Goal: Task Accomplishment & Management: Manage account settings

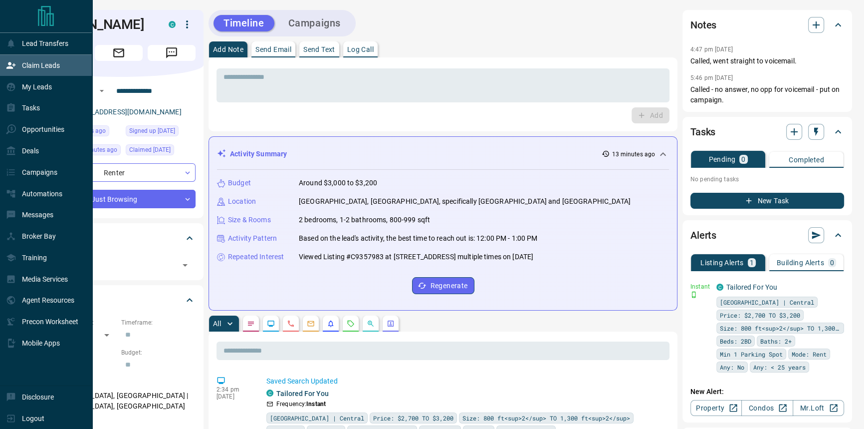
click at [3, 72] on div "Claim Leads" at bounding box center [46, 65] width 92 height 21
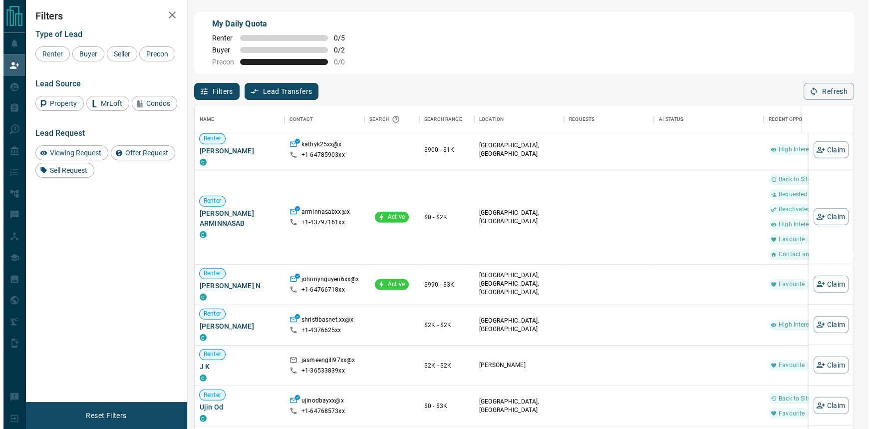
scroll to position [1012, 0]
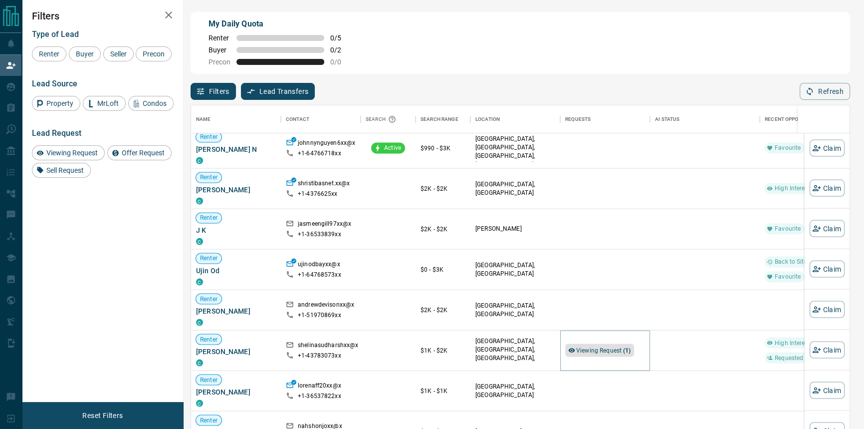
click at [607, 344] on div "Viewing Request ( 1 )" at bounding box center [599, 349] width 69 height 13
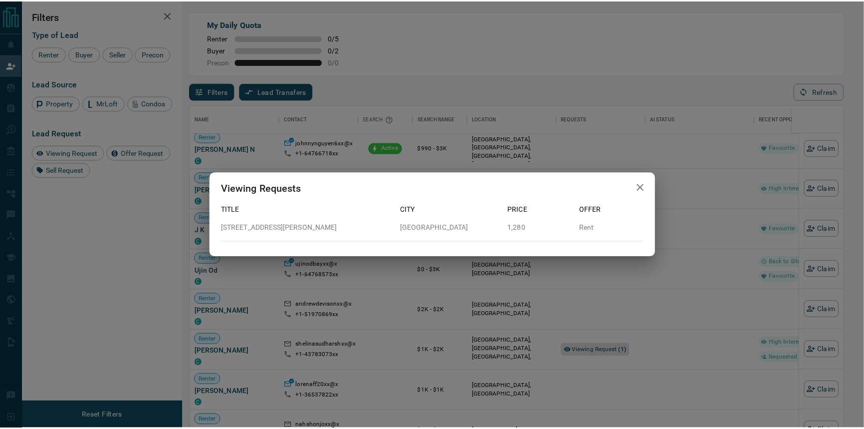
scroll to position [320, 652]
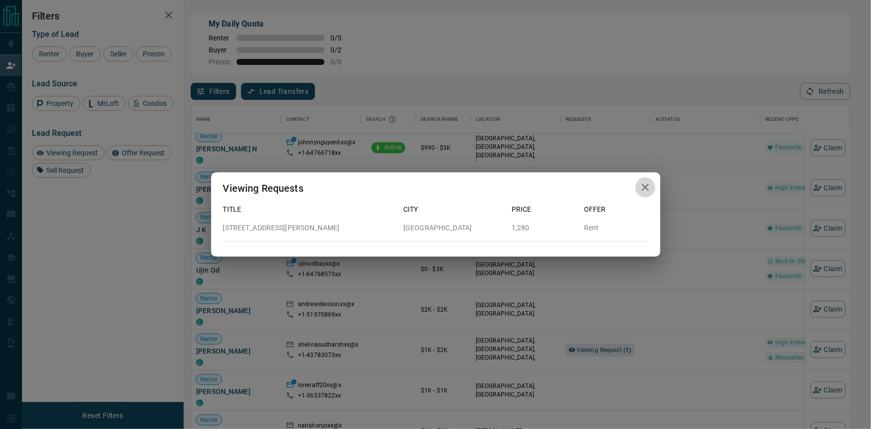
click at [644, 190] on icon "button" at bounding box center [645, 187] width 12 height 12
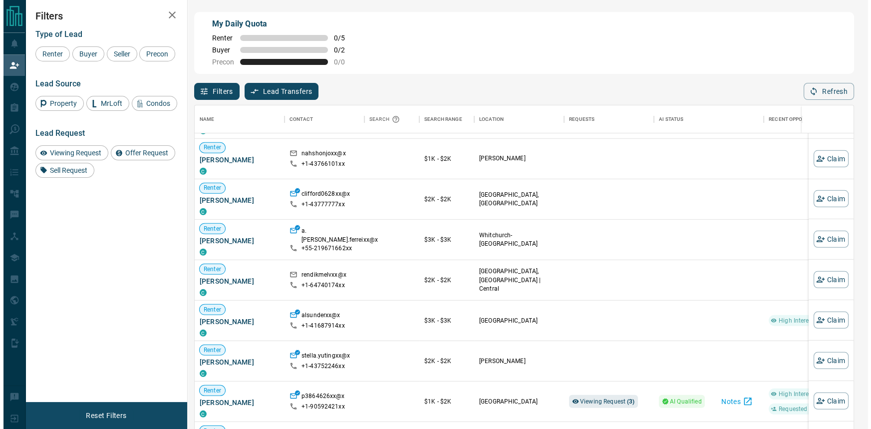
scroll to position [1420, 0]
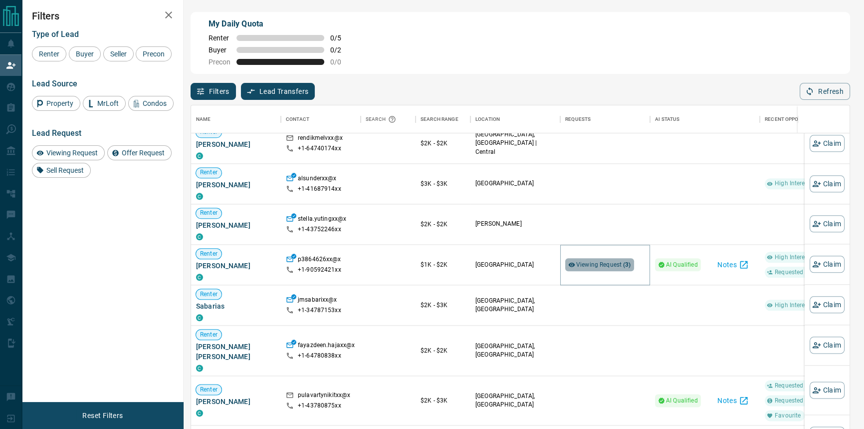
click at [600, 271] on div "Viewing Request ( 3 )" at bounding box center [599, 264] width 69 height 13
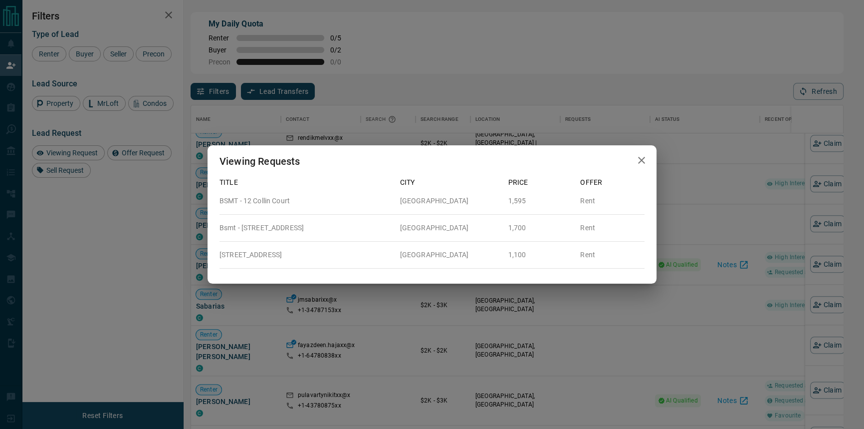
scroll to position [320, 652]
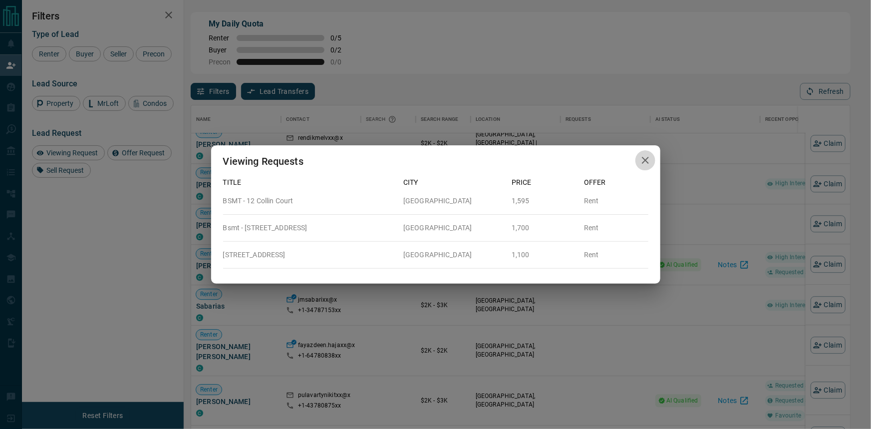
click at [644, 160] on icon "button" at bounding box center [645, 160] width 7 height 7
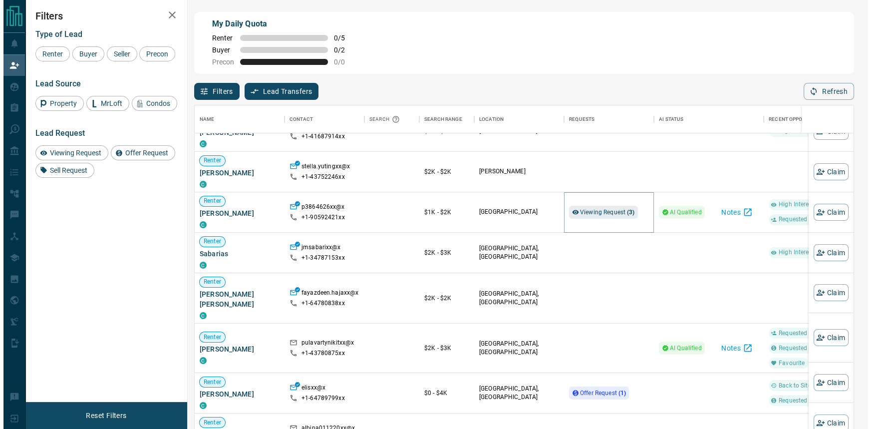
scroll to position [1556, 0]
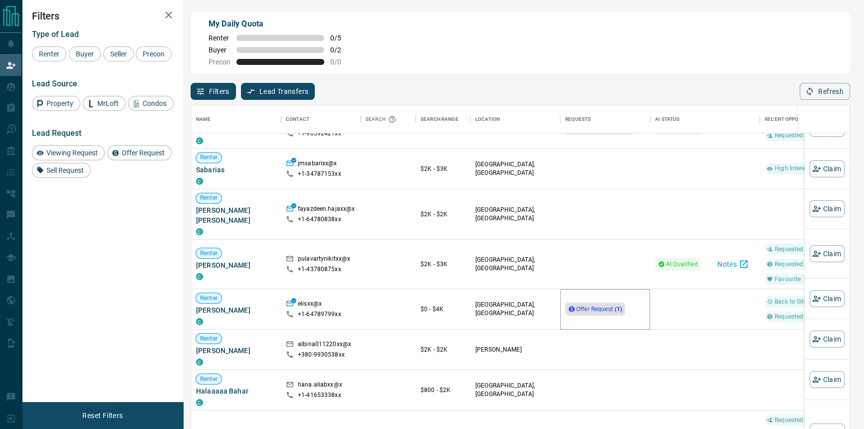
click at [614, 304] on span "Offer Request ( 1 )" at bounding box center [599, 309] width 46 height 10
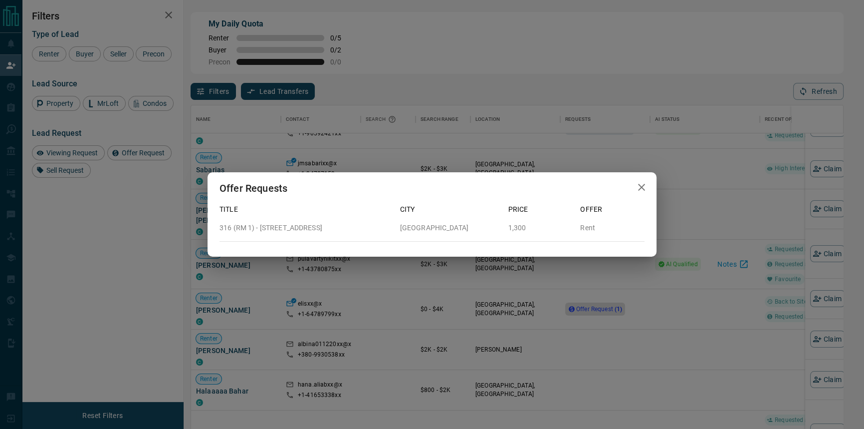
scroll to position [320, 652]
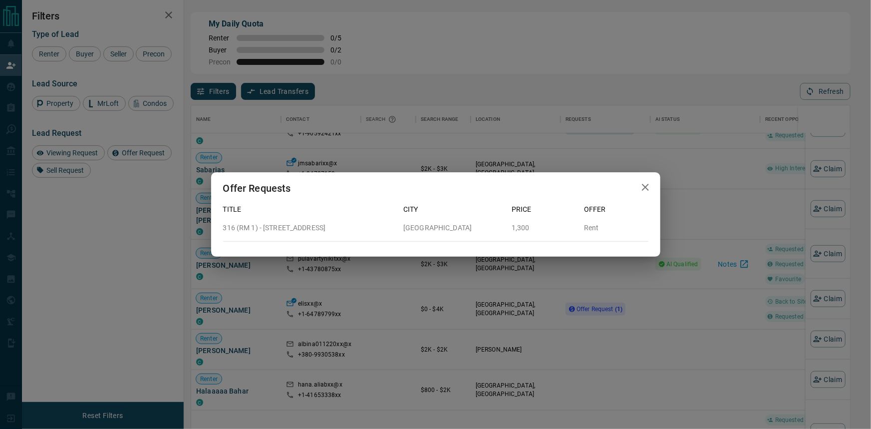
click at [318, 222] on div "316 (RM 1) - [STREET_ADDRESS]" at bounding box center [305, 224] width 181 height 18
drag, startPoint x: 333, startPoint y: 229, endPoint x: 221, endPoint y: 232, distance: 112.8
click at [221, 232] on div "316 (RM 1) - [STREET_ADDRESS]" at bounding box center [305, 224] width 181 height 18
copy p "316 (RM 1) - [STREET_ADDRESS]"
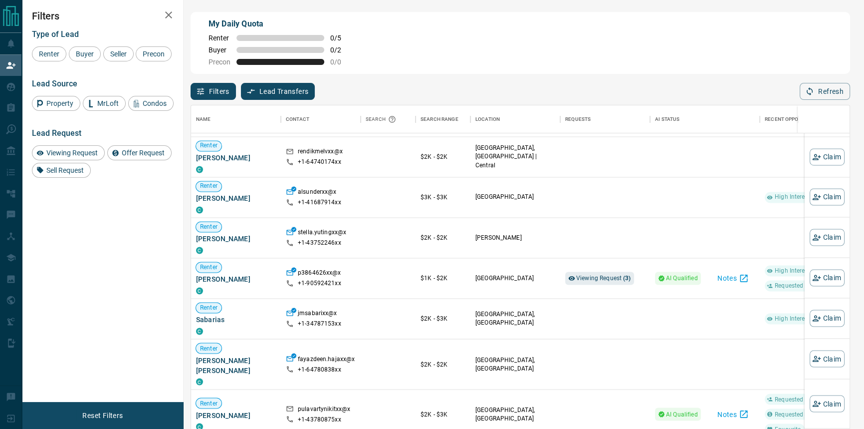
scroll to position [1497, 0]
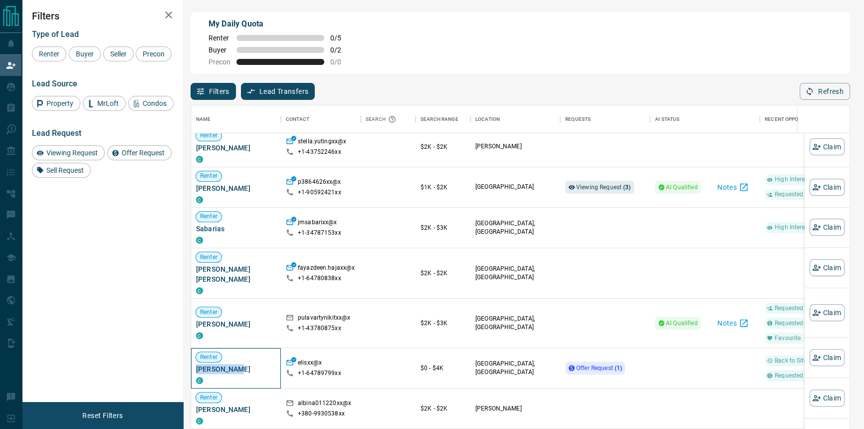
drag, startPoint x: 230, startPoint y: 360, endPoint x: 196, endPoint y: 360, distance: 33.9
click at [196, 364] on span "[PERSON_NAME]" at bounding box center [236, 369] width 80 height 10
copy span "[PERSON_NAME]"
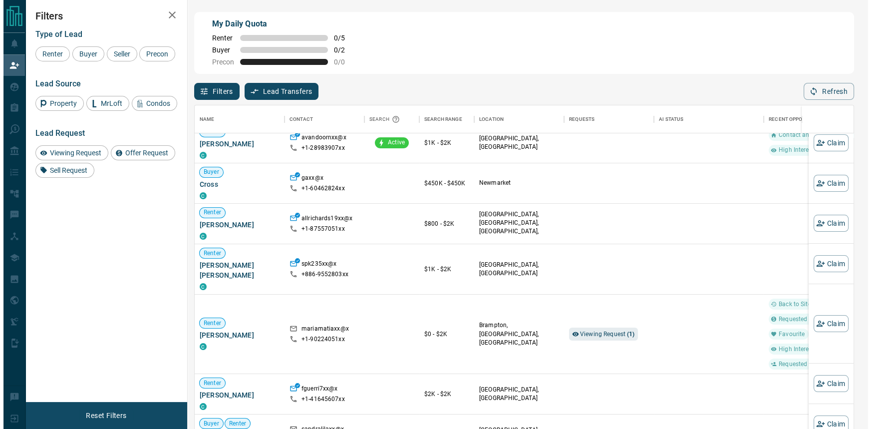
scroll to position [181, 0]
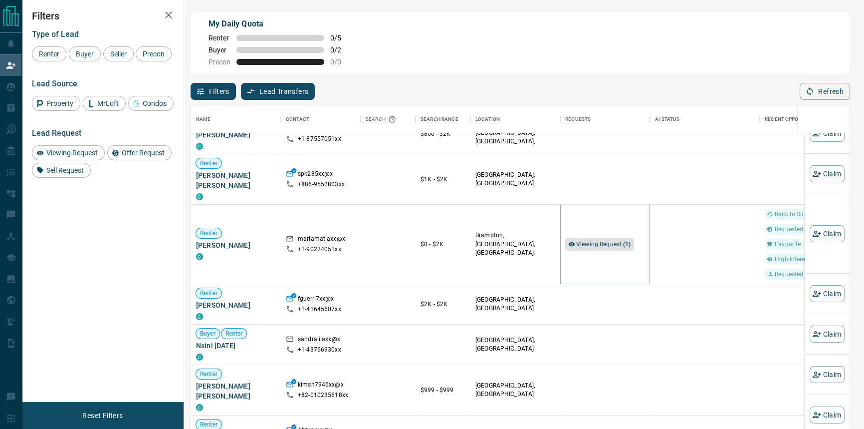
click at [612, 241] on span "Viewing Request ( 1 )" at bounding box center [603, 244] width 55 height 7
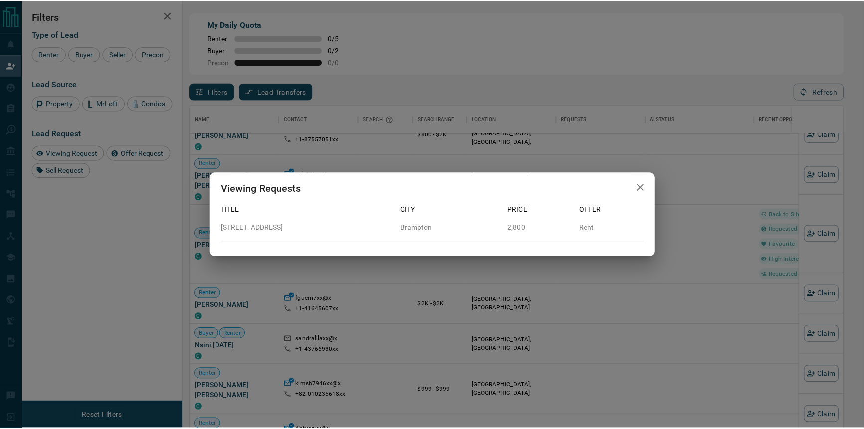
scroll to position [320, 652]
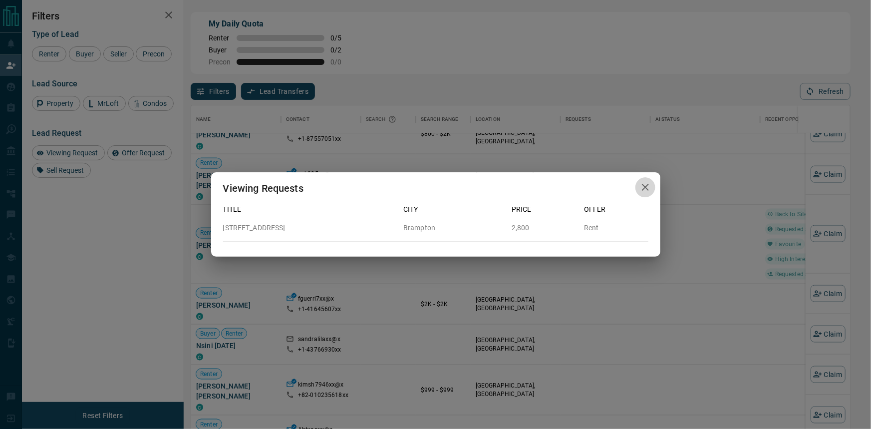
click at [641, 185] on icon "button" at bounding box center [645, 187] width 12 height 12
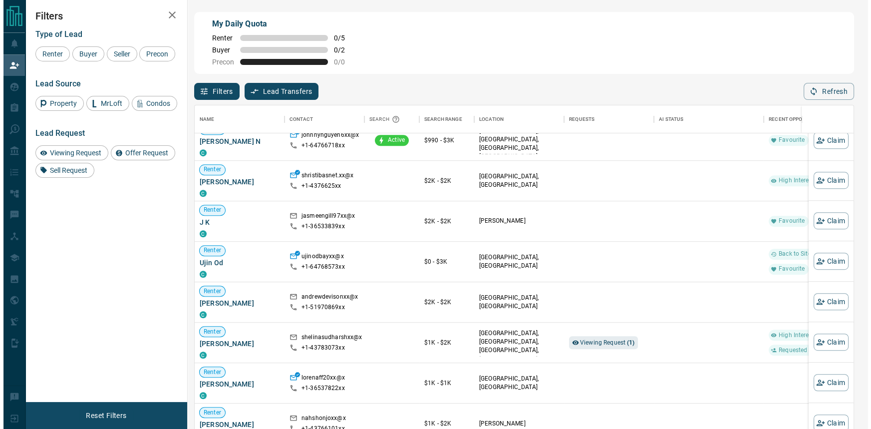
scroll to position [1225, 0]
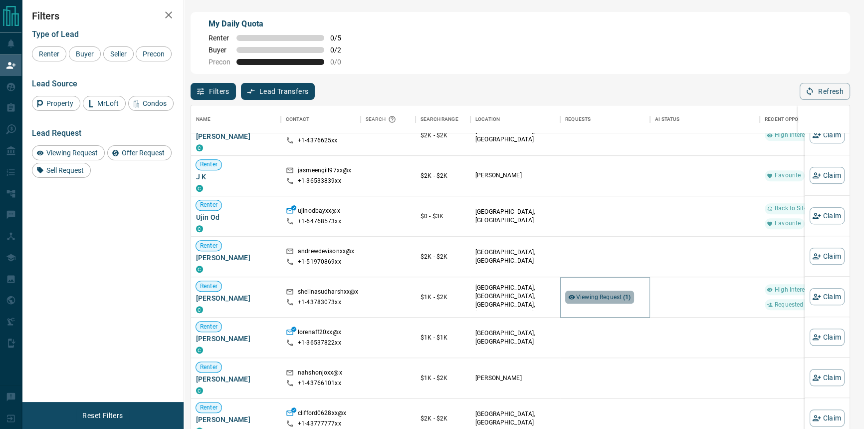
click at [576, 296] on span "Viewing Request ( 1 )" at bounding box center [603, 296] width 55 height 7
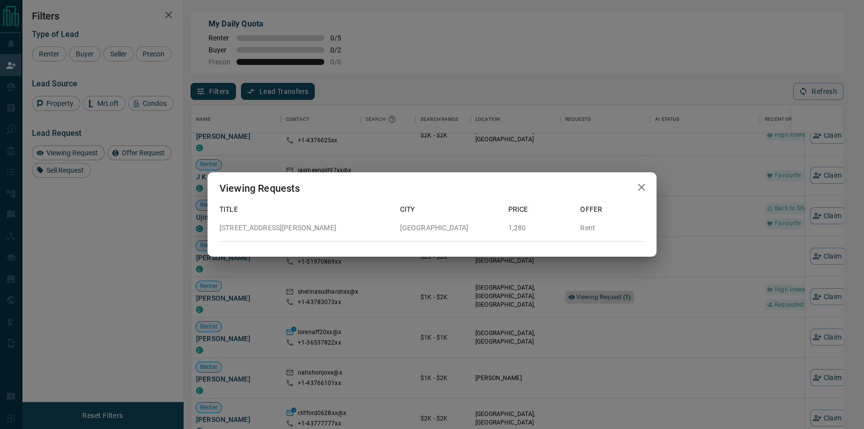
scroll to position [320, 652]
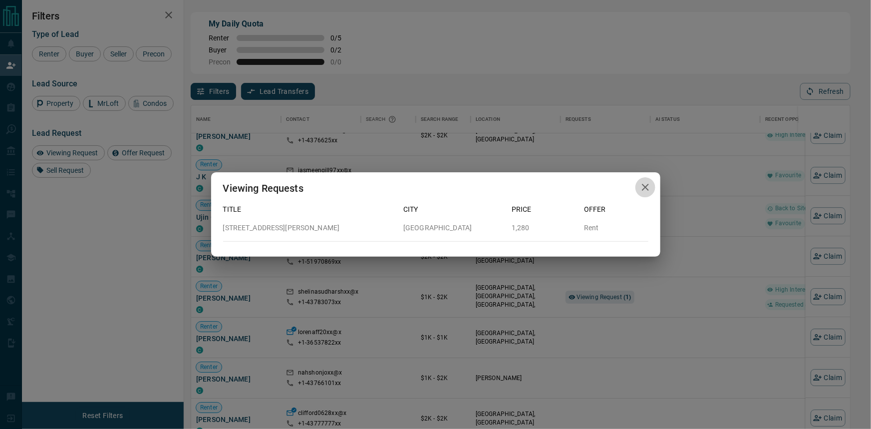
click at [644, 183] on icon "button" at bounding box center [645, 187] width 12 height 12
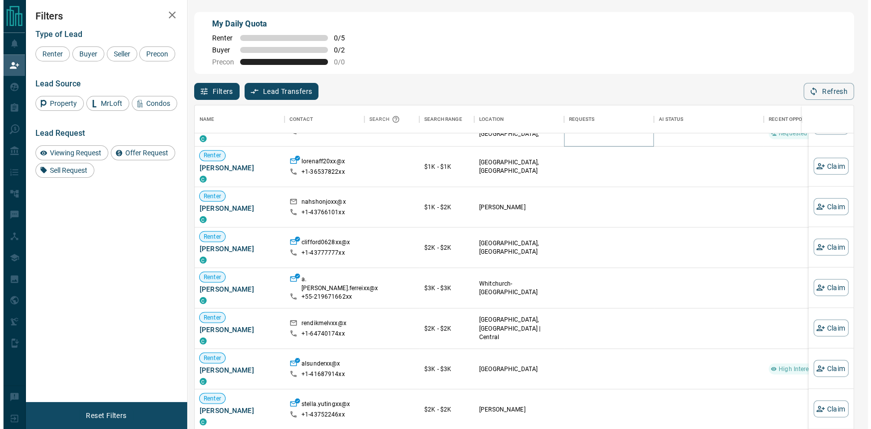
scroll to position [1497, 0]
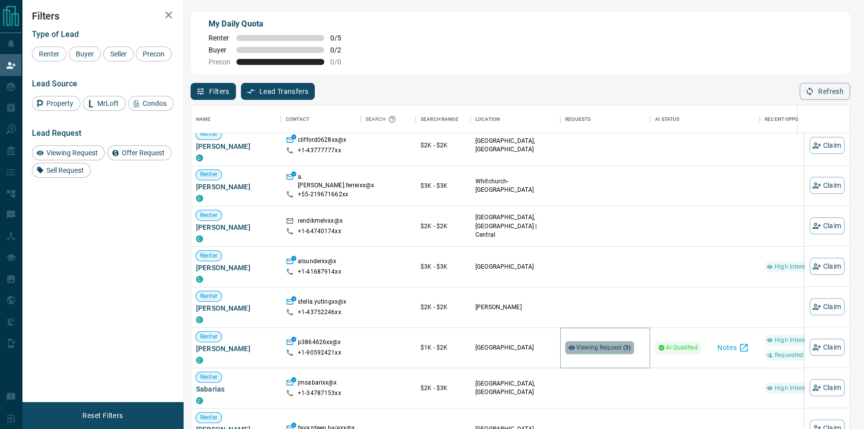
click at [586, 348] on span "Viewing Request ( 3 )" at bounding box center [603, 347] width 55 height 7
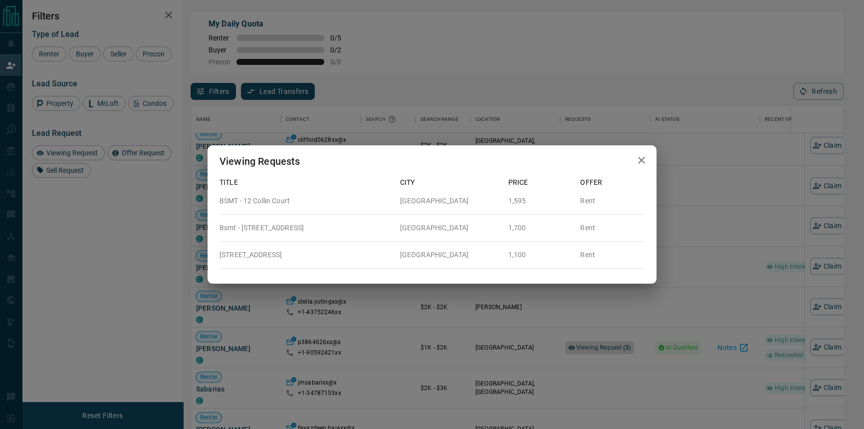
scroll to position [320, 652]
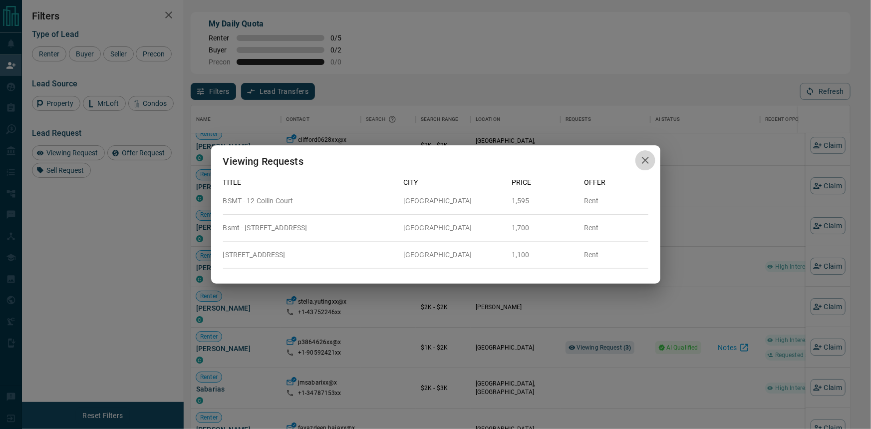
click at [642, 170] on button "button" at bounding box center [645, 160] width 20 height 20
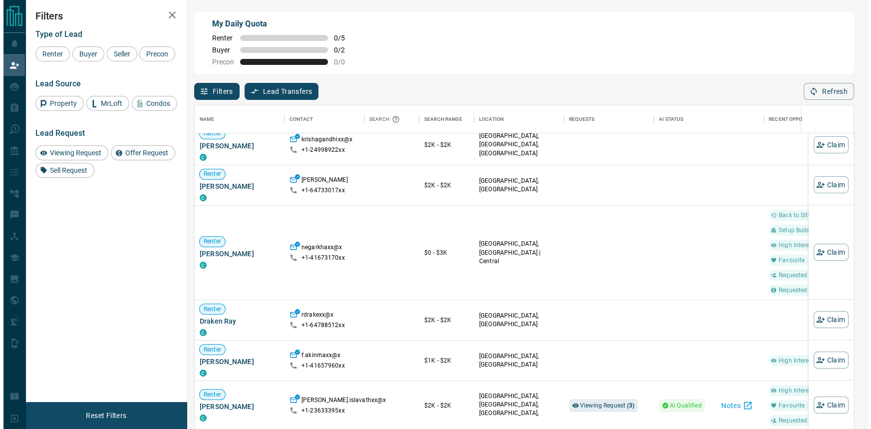
scroll to position [2350, 0]
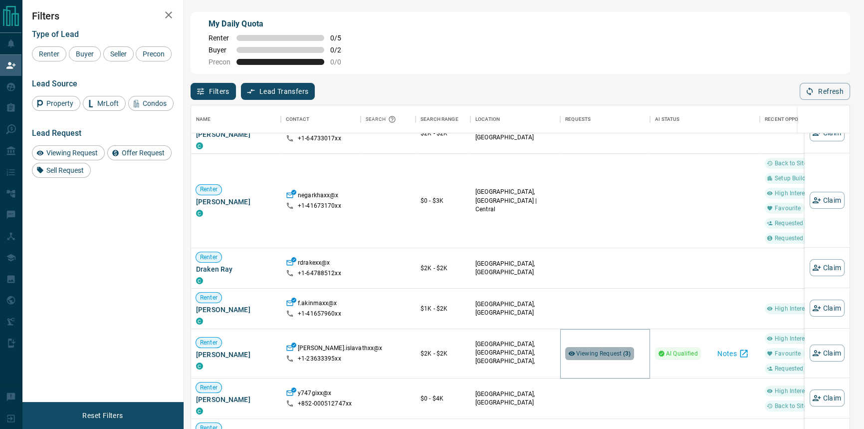
click at [572, 357] on div "Viewing Request ( 3 )" at bounding box center [599, 353] width 69 height 13
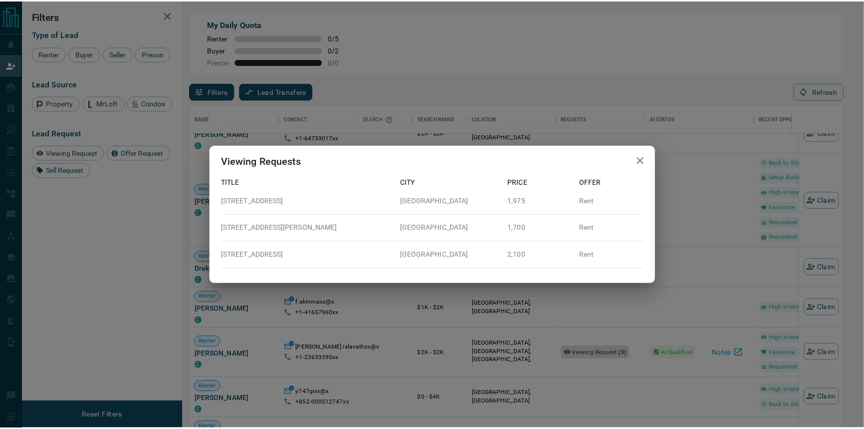
scroll to position [320, 652]
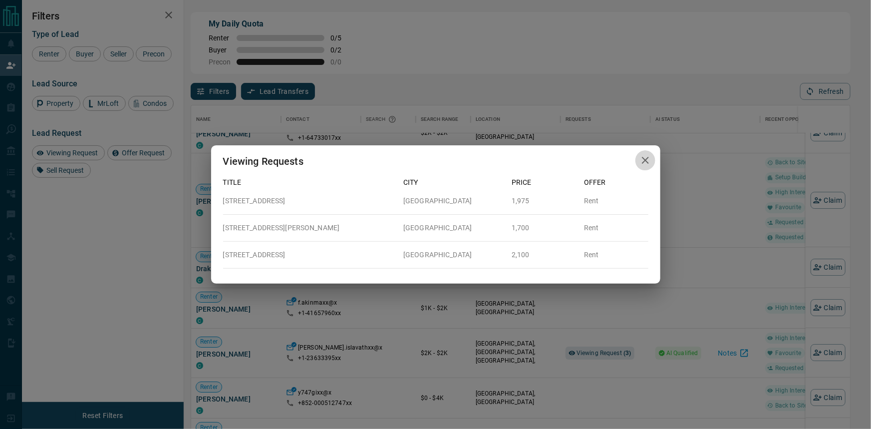
click at [644, 158] on icon "button" at bounding box center [645, 160] width 12 height 12
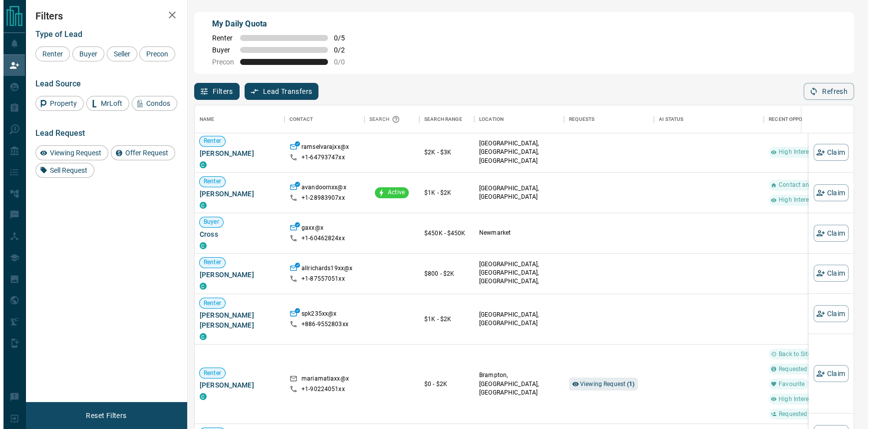
scroll to position [90, 0]
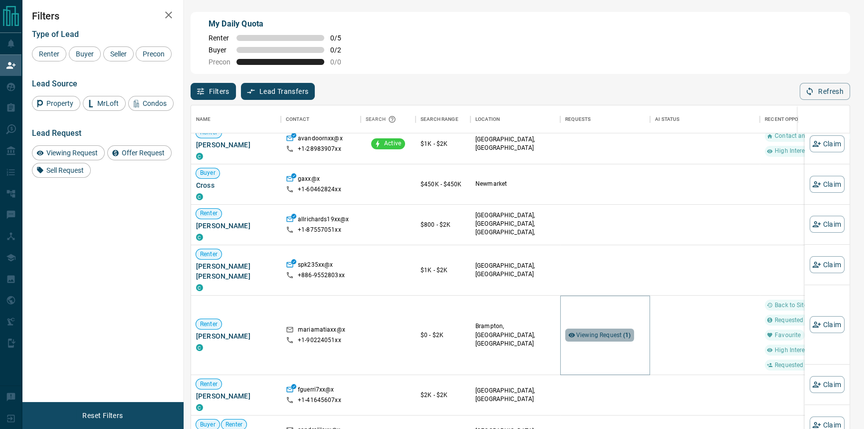
click at [595, 331] on span "Viewing Request ( 1 )" at bounding box center [603, 334] width 55 height 7
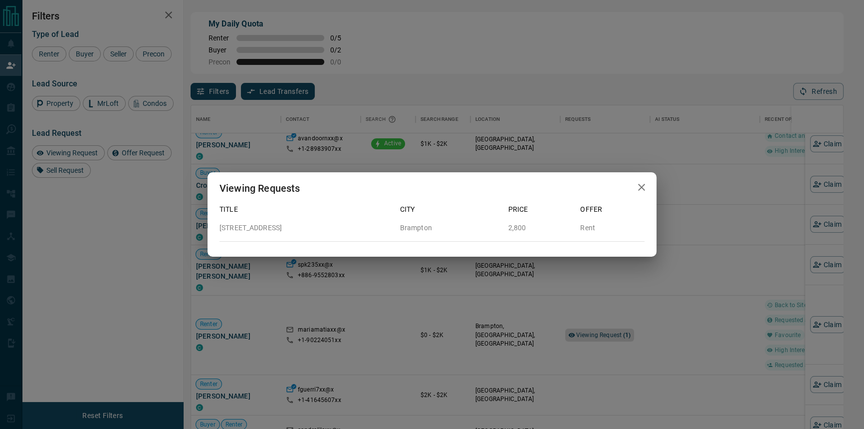
scroll to position [320, 652]
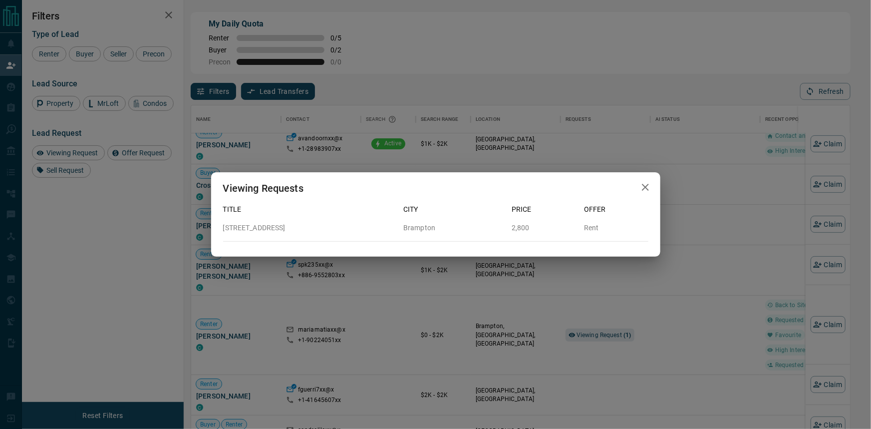
click at [644, 190] on icon "button" at bounding box center [645, 187] width 12 height 12
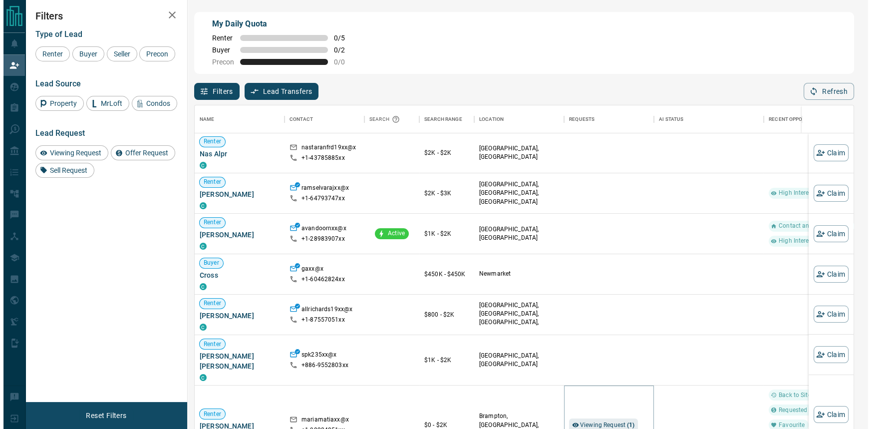
scroll to position [0, 0]
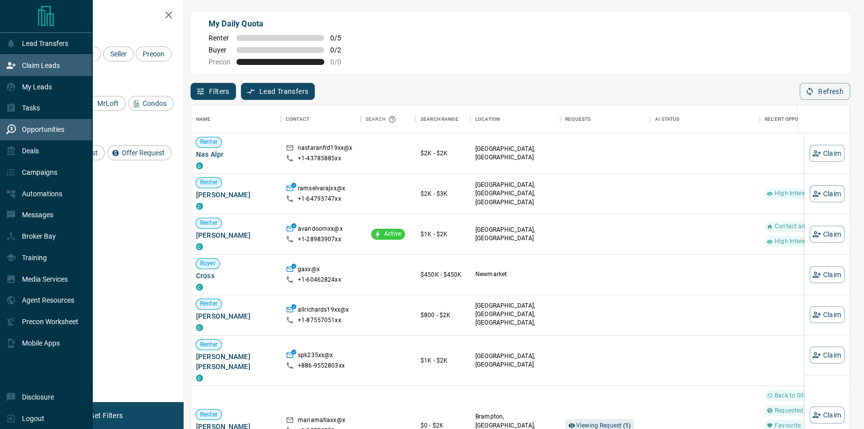
click at [35, 133] on p "Opportunities" at bounding box center [43, 129] width 42 height 8
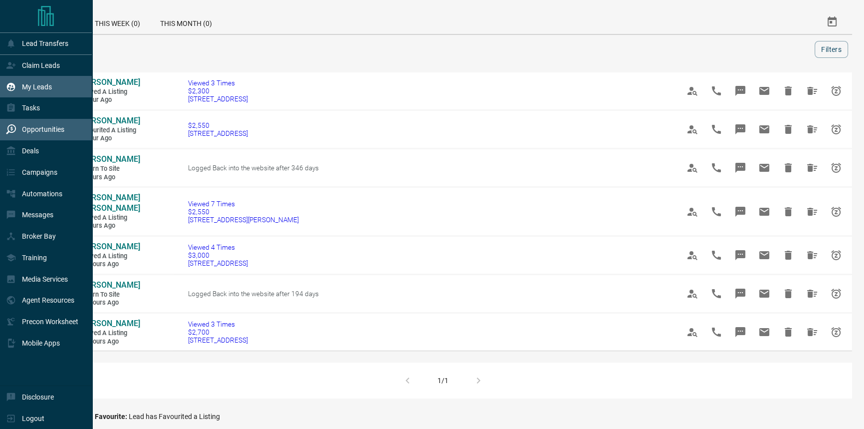
click at [30, 83] on div "My Leads" at bounding box center [29, 86] width 46 height 16
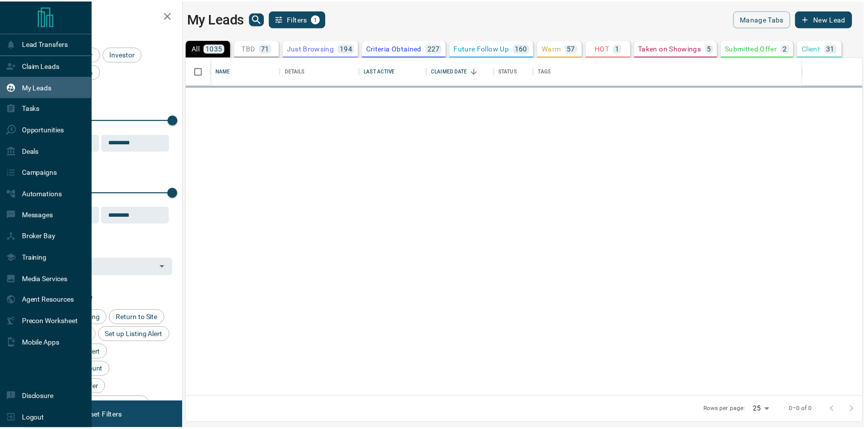
scroll to position [333, 676]
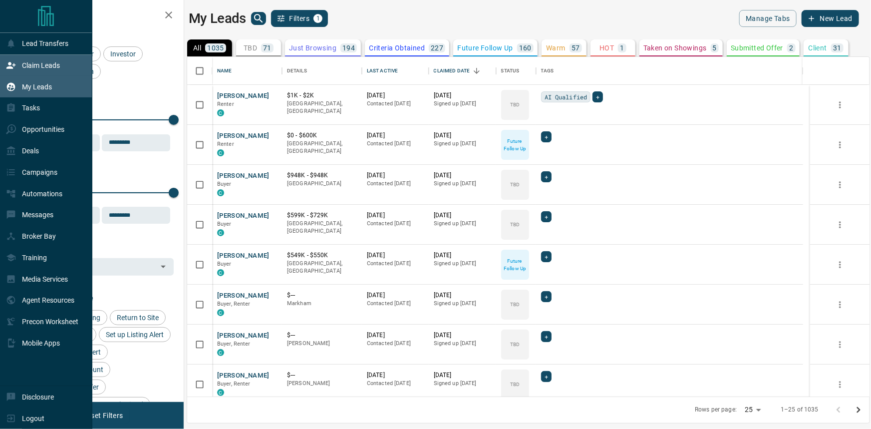
click at [11, 56] on div "Claim Leads" at bounding box center [46, 65] width 92 height 21
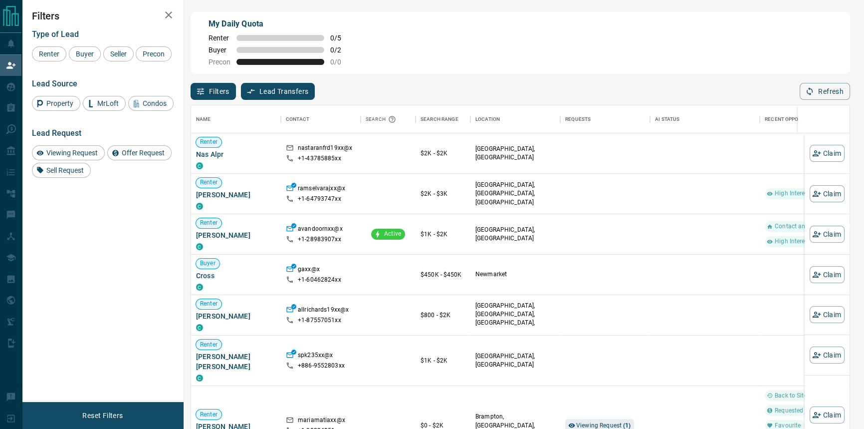
scroll to position [320, 652]
